Goal: Answer question/provide support

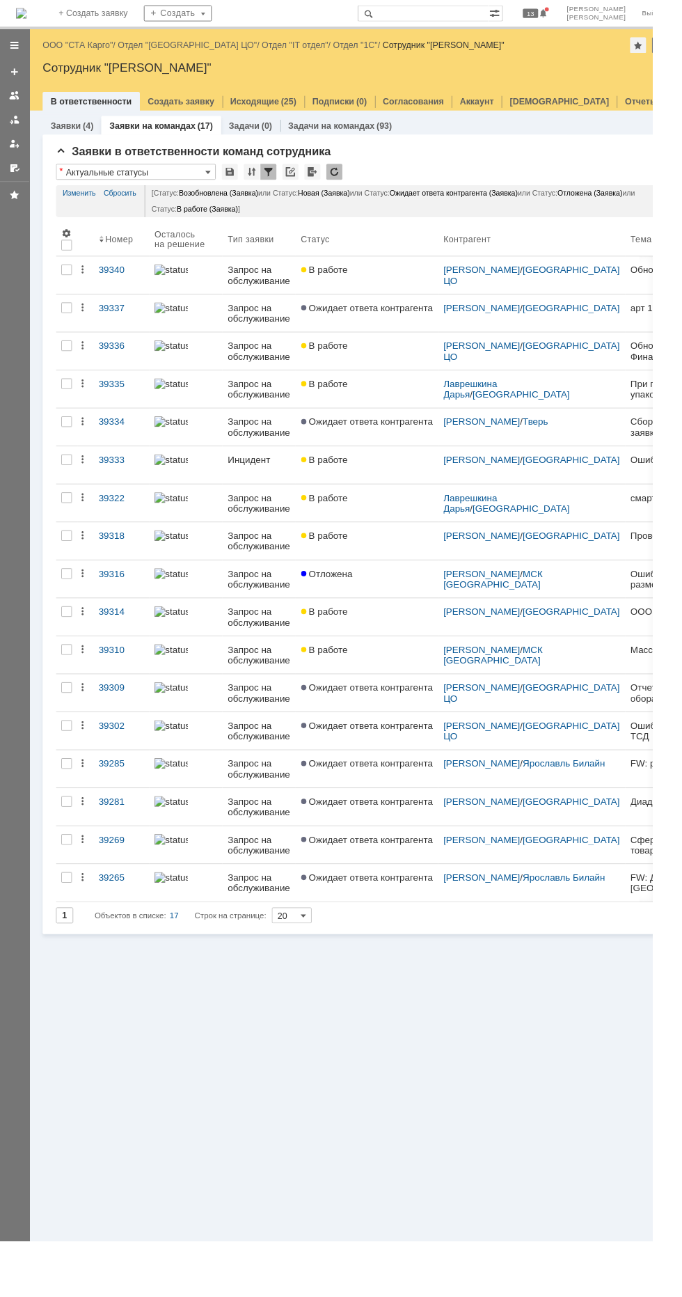
click at [72, 47] on link "ООО "СТА Карго"" at bounding box center [82, 47] width 74 height 10
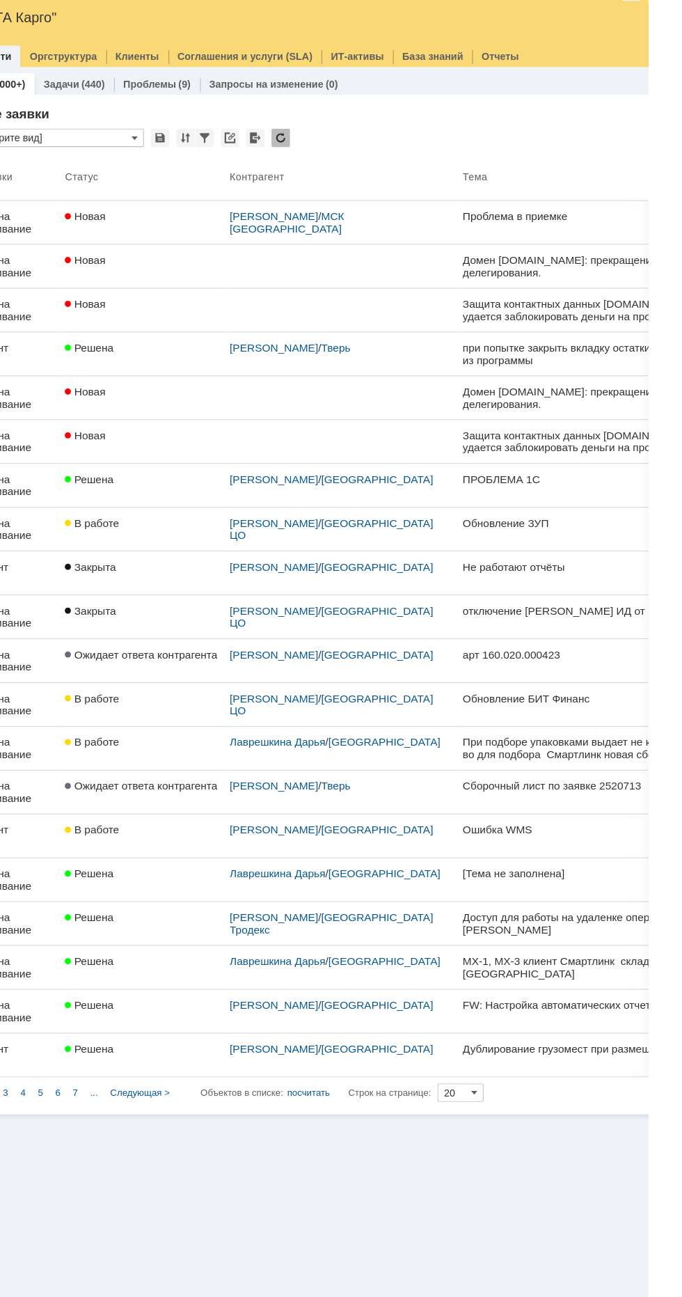
click at [603, 250] on div "Проблема в приемке" at bounding box center [635, 250] width 242 height 11
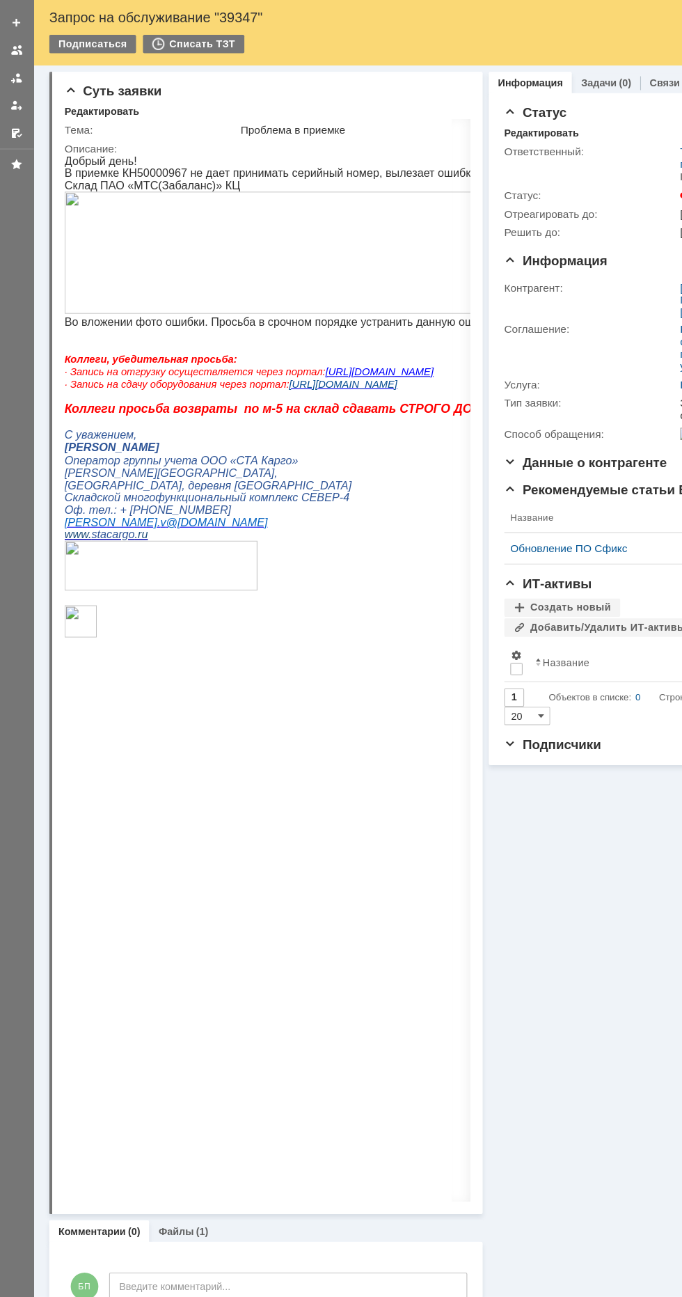
click at [417, 172] on div at bounding box center [417, 653] width 17 height 980
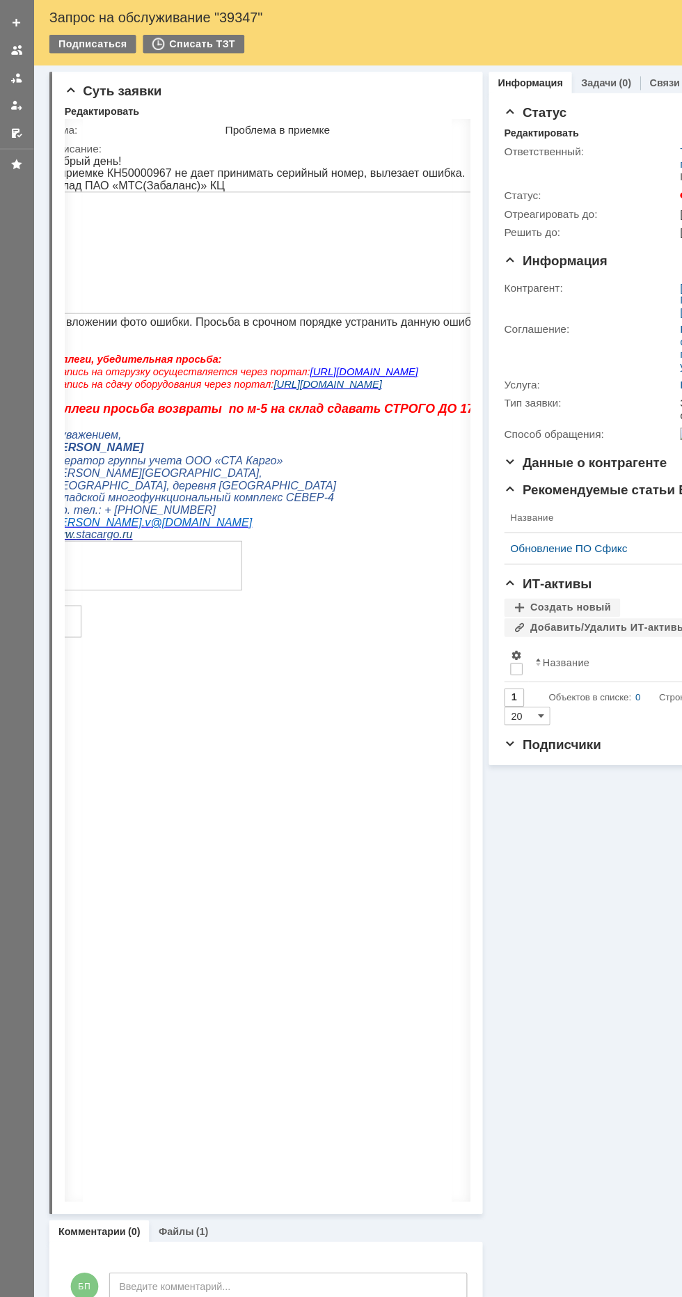
click at [420, 136] on div at bounding box center [420, 136] width 11 height 11
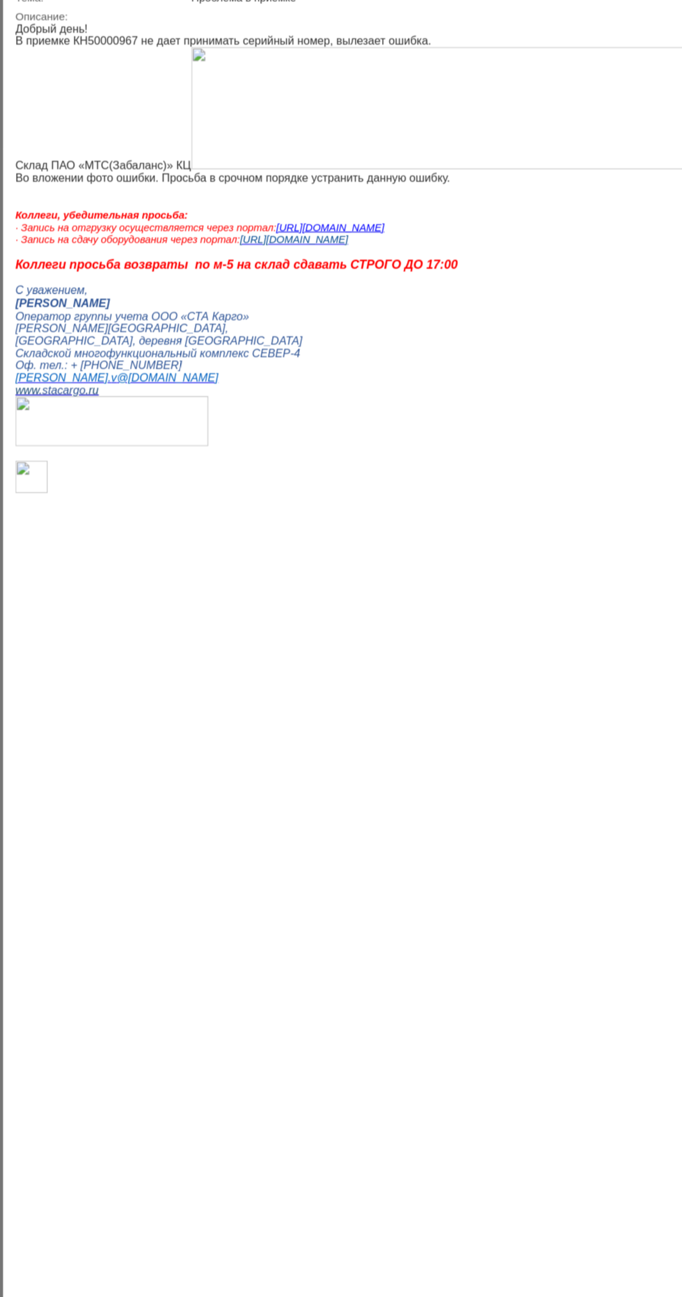
click at [408, 155] on img at bounding box center [418, 100] width 487 height 111
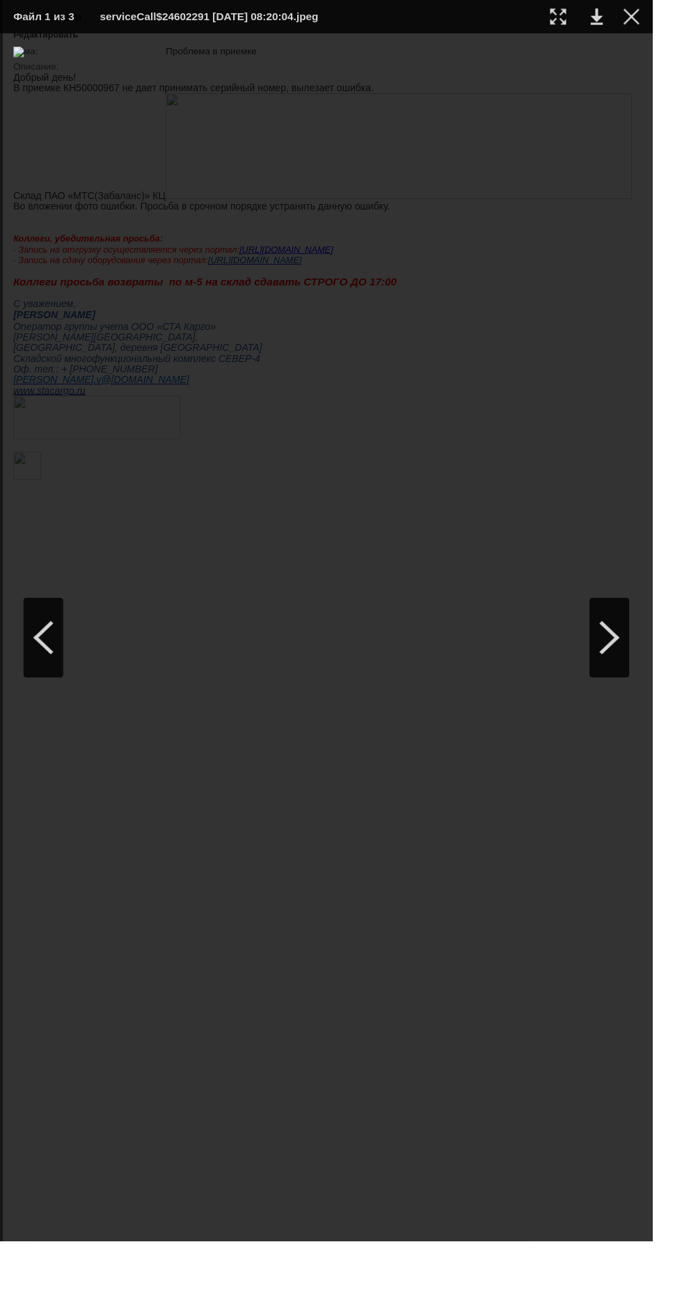
click at [668, 15] on div at bounding box center [659, 17] width 17 height 17
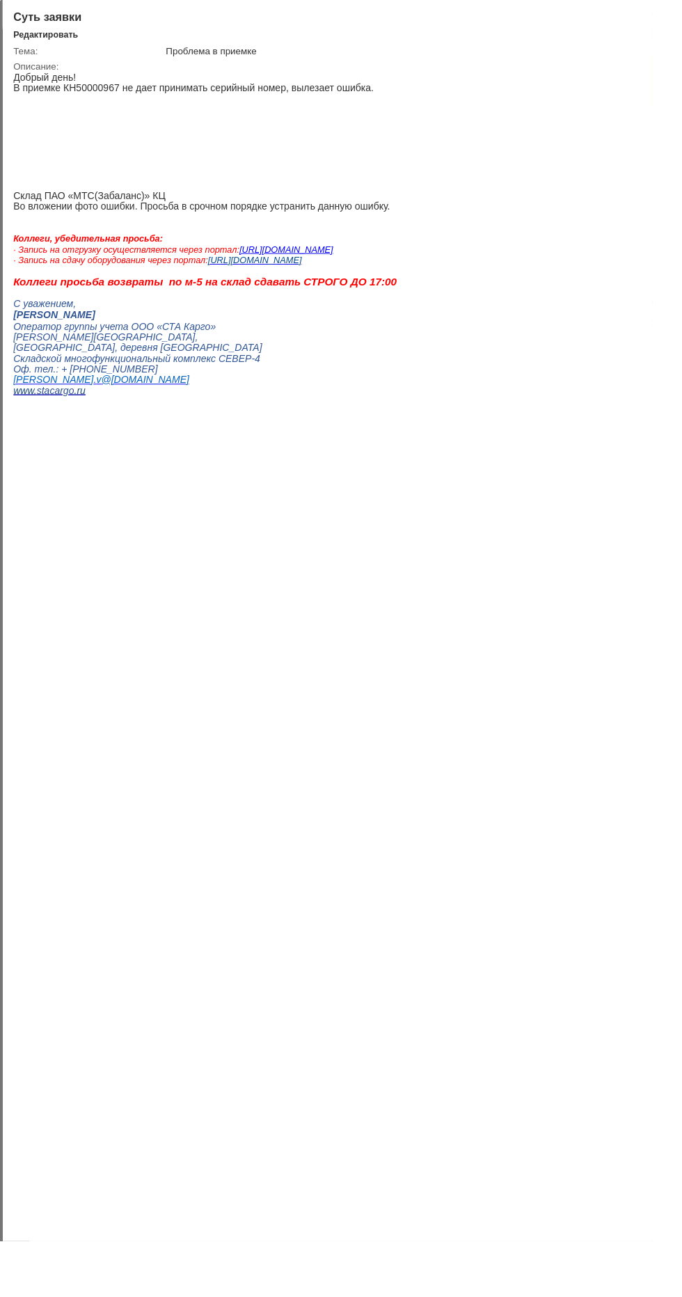
click at [102, 79] on p "Добрый день!" at bounding box center [336, 77] width 647 height 11
click at [665, 18] on div at bounding box center [659, 16] width 11 height 11
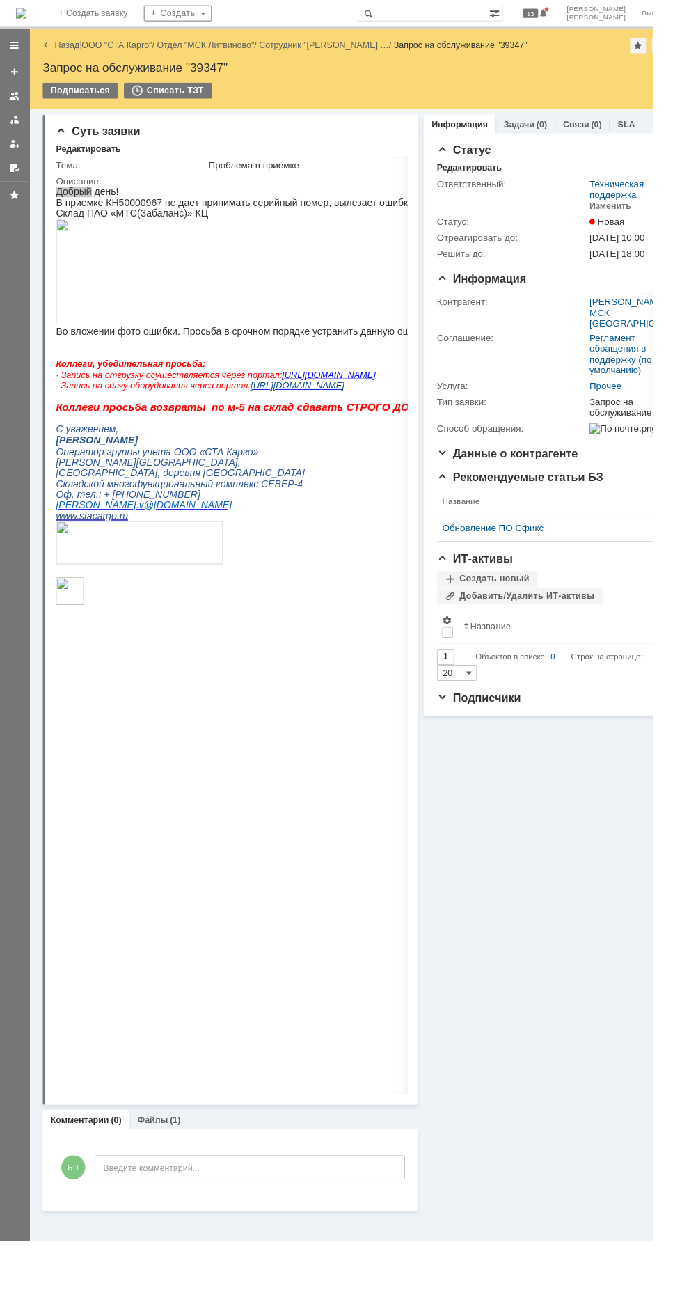
click at [159, 1169] on link "Файлы" at bounding box center [159, 1169] width 32 height 10
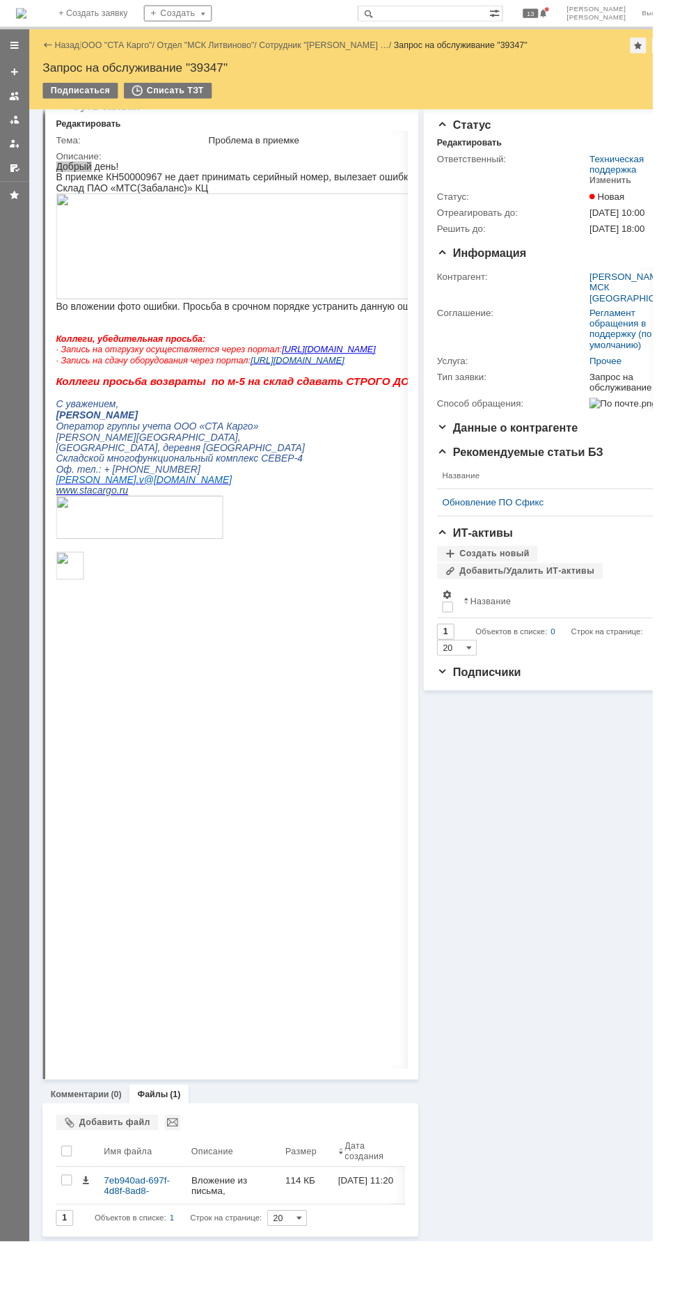
scroll to position [22, 0]
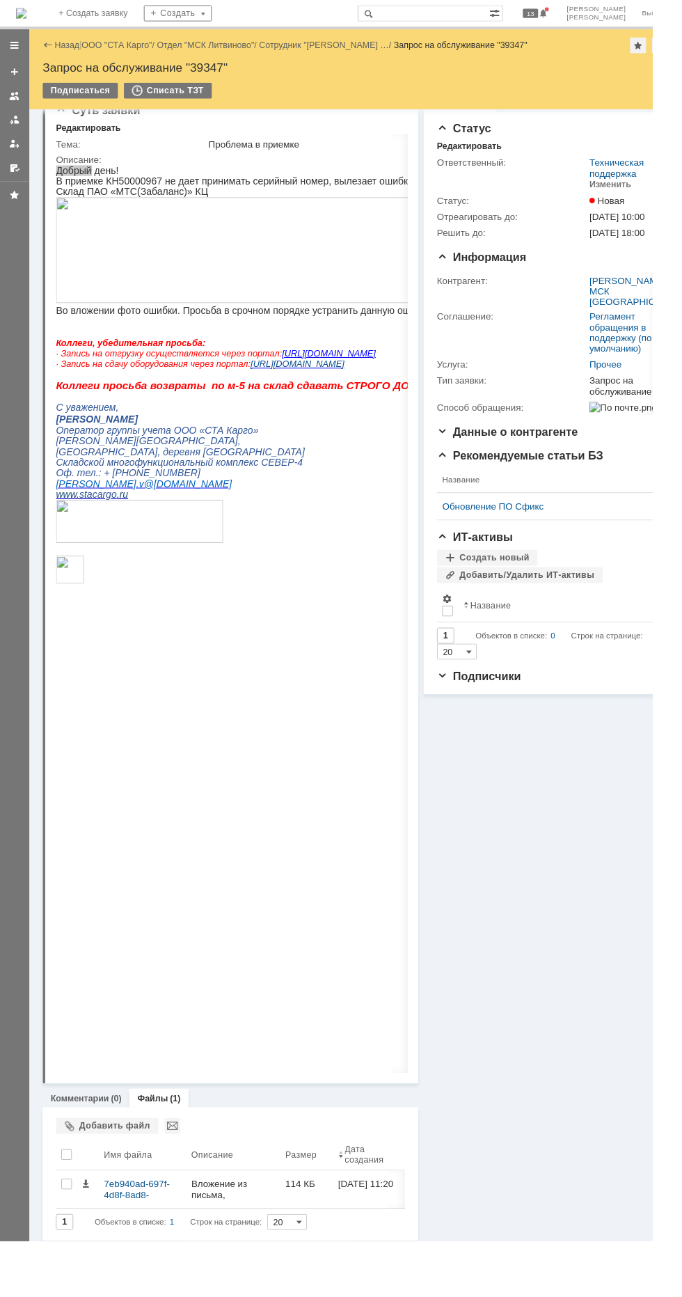
click at [150, 1233] on div "7eb940ad-697f-4d8f-8ad8-909623beeeca.jpg" at bounding box center [149, 1242] width 80 height 22
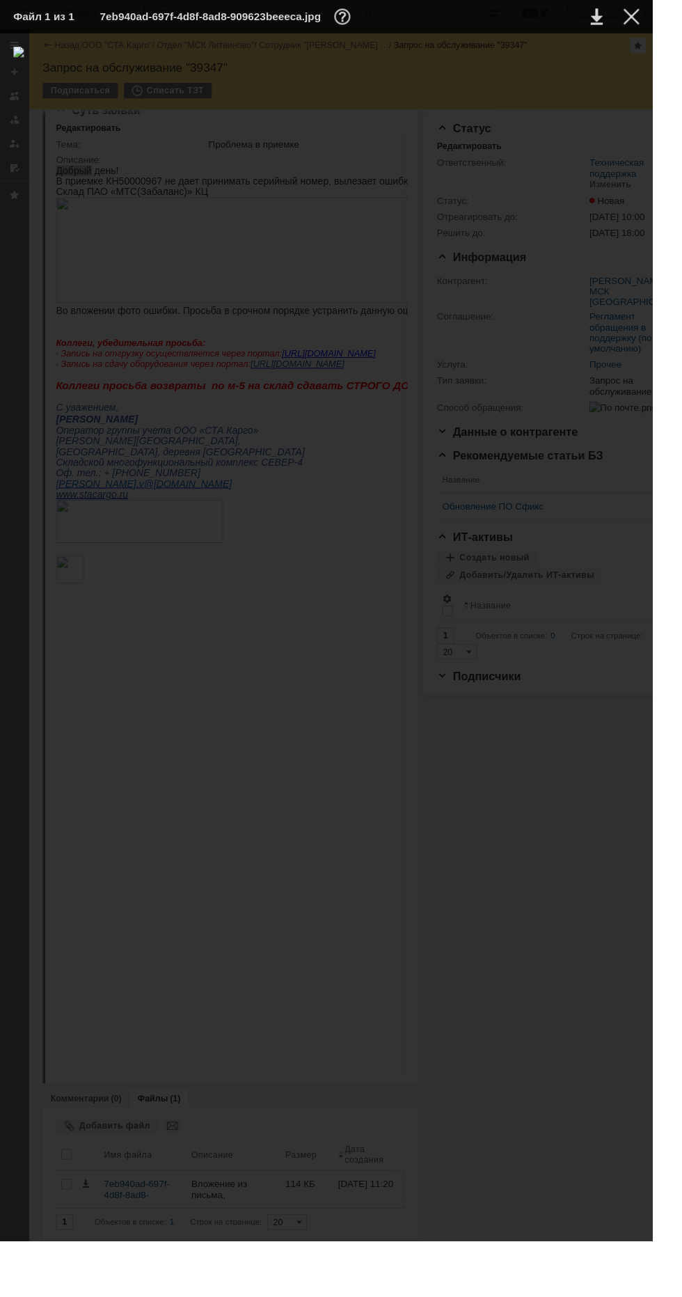
click at [668, 20] on td at bounding box center [649, 17] width 38 height 21
click at [680, 3] on table "Файл 1 из 1 7eb940ad-697f-4d8f-8ad8-909623beeeca.jpg" at bounding box center [341, 17] width 682 height 35
click at [668, 8] on td at bounding box center [649, 17] width 38 height 21
click at [668, 13] on div at bounding box center [659, 17] width 17 height 17
